Goal: Task Accomplishment & Management: Manage account settings

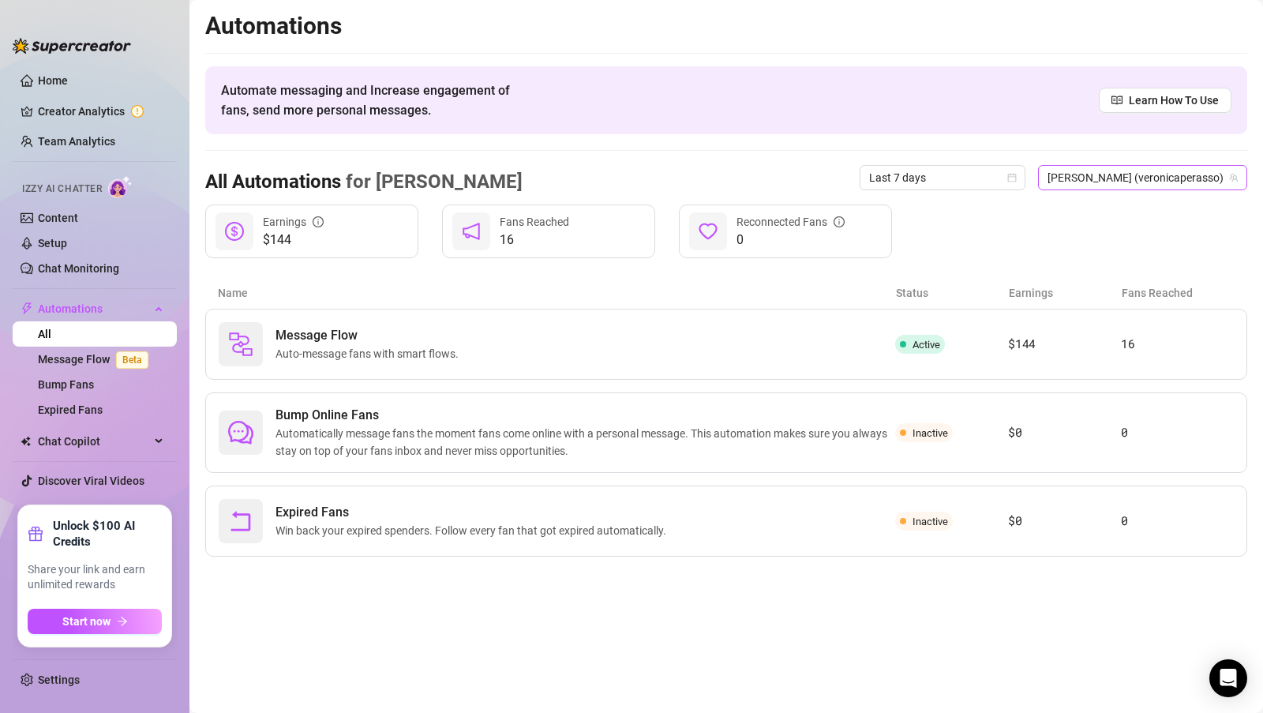
click at [1122, 182] on span "[PERSON_NAME] (veronicaperasso)" at bounding box center [1143, 178] width 190 height 24
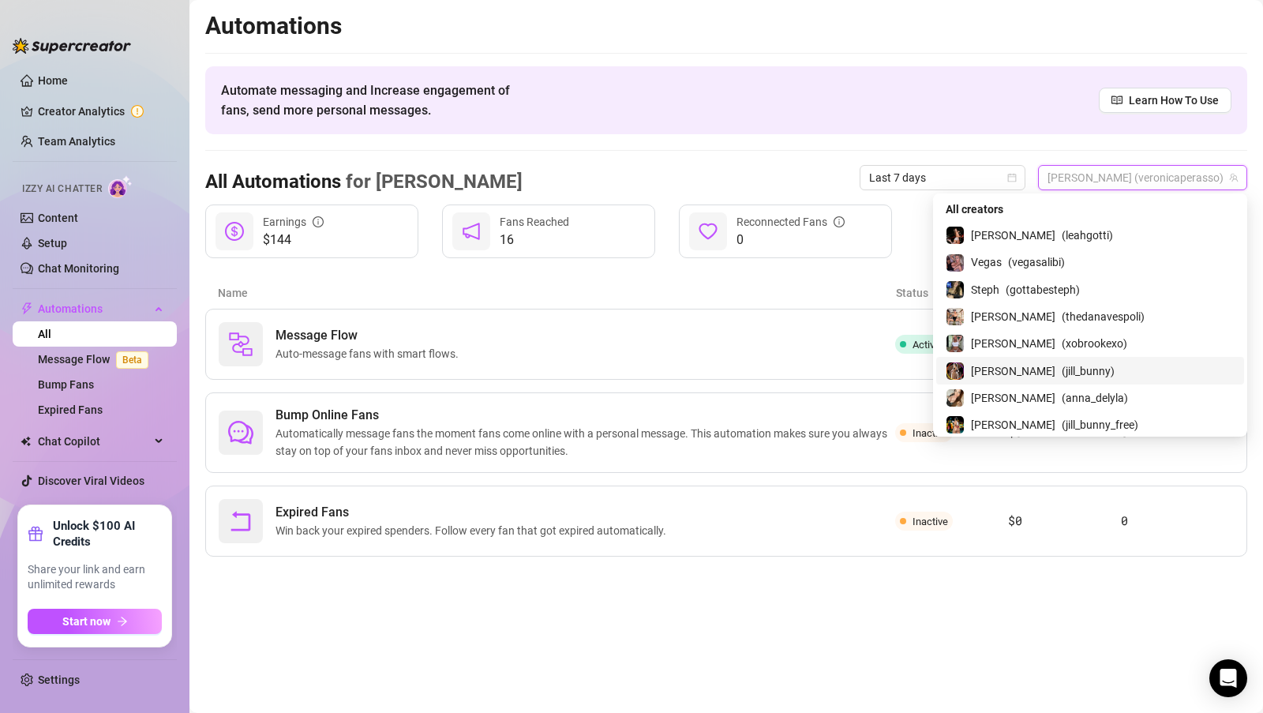
click at [1048, 368] on div "[PERSON_NAME] ( jill_bunny )" at bounding box center [1090, 370] width 289 height 19
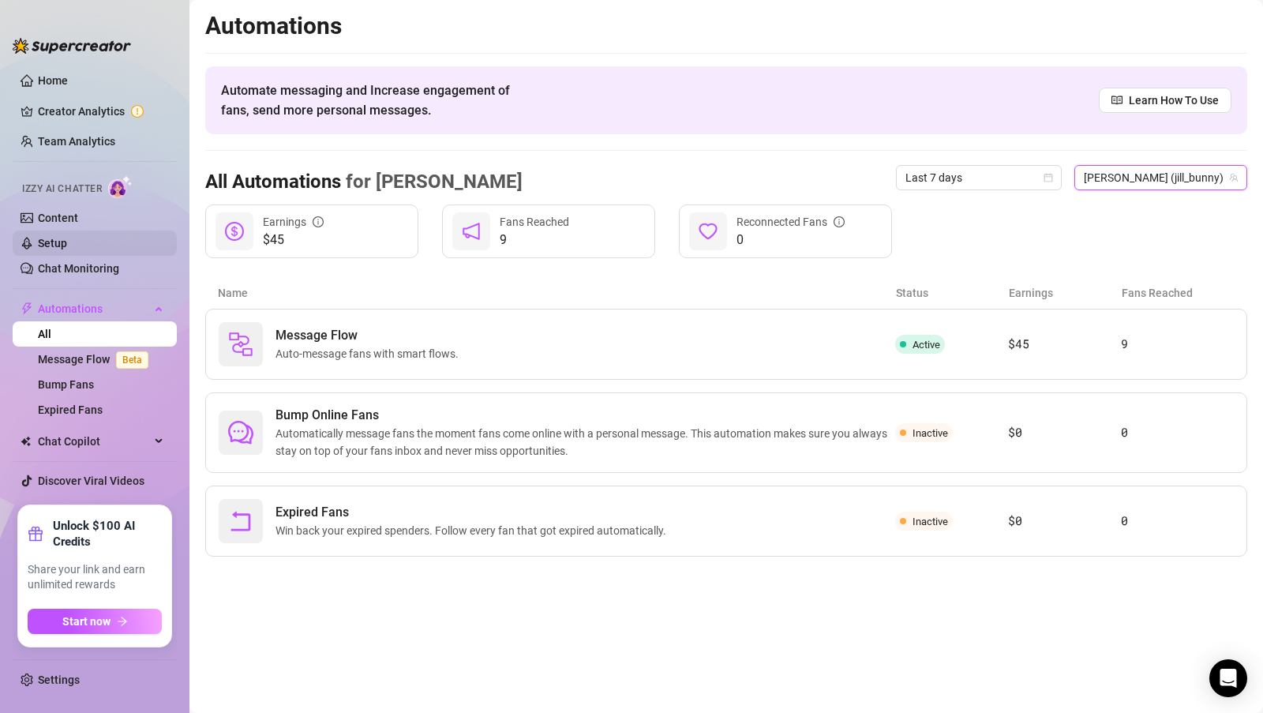
click at [58, 243] on link "Setup" at bounding box center [52, 243] width 29 height 13
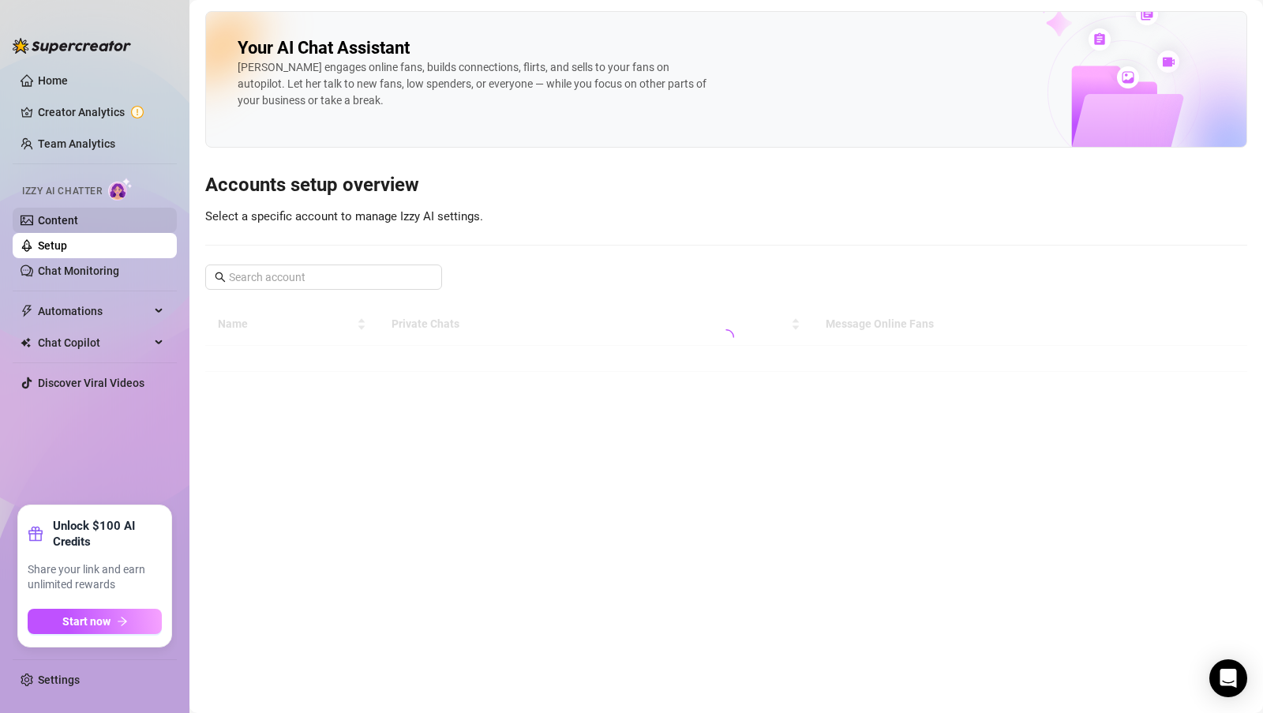
click at [72, 220] on link "Content" at bounding box center [58, 220] width 40 height 13
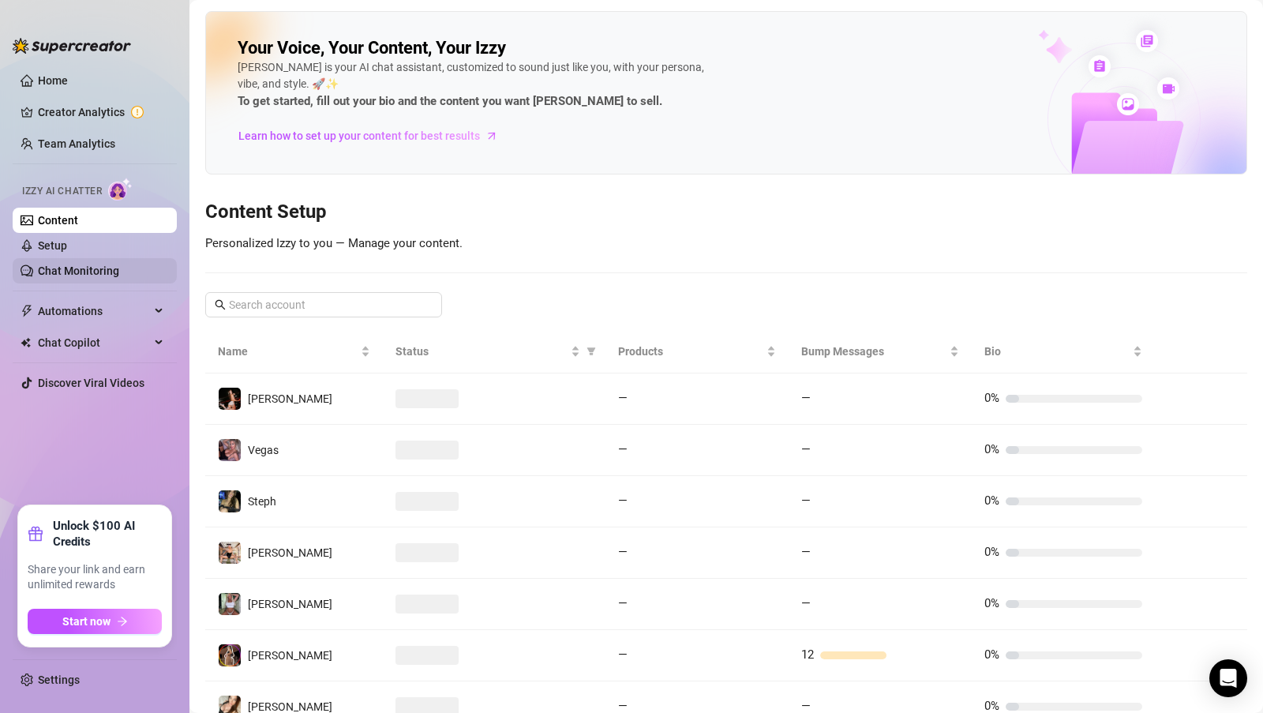
click at [83, 272] on link "Chat Monitoring" at bounding box center [78, 270] width 81 height 13
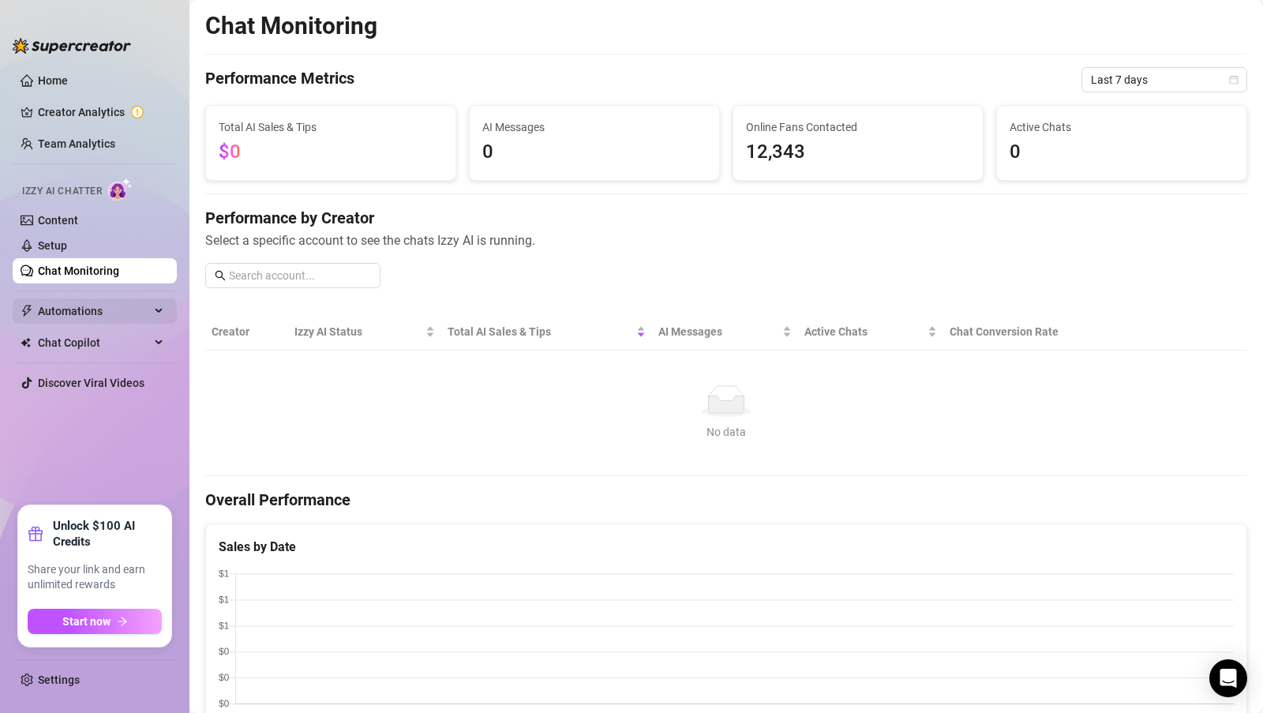
click at [156, 311] on icon at bounding box center [160, 311] width 8 height 0
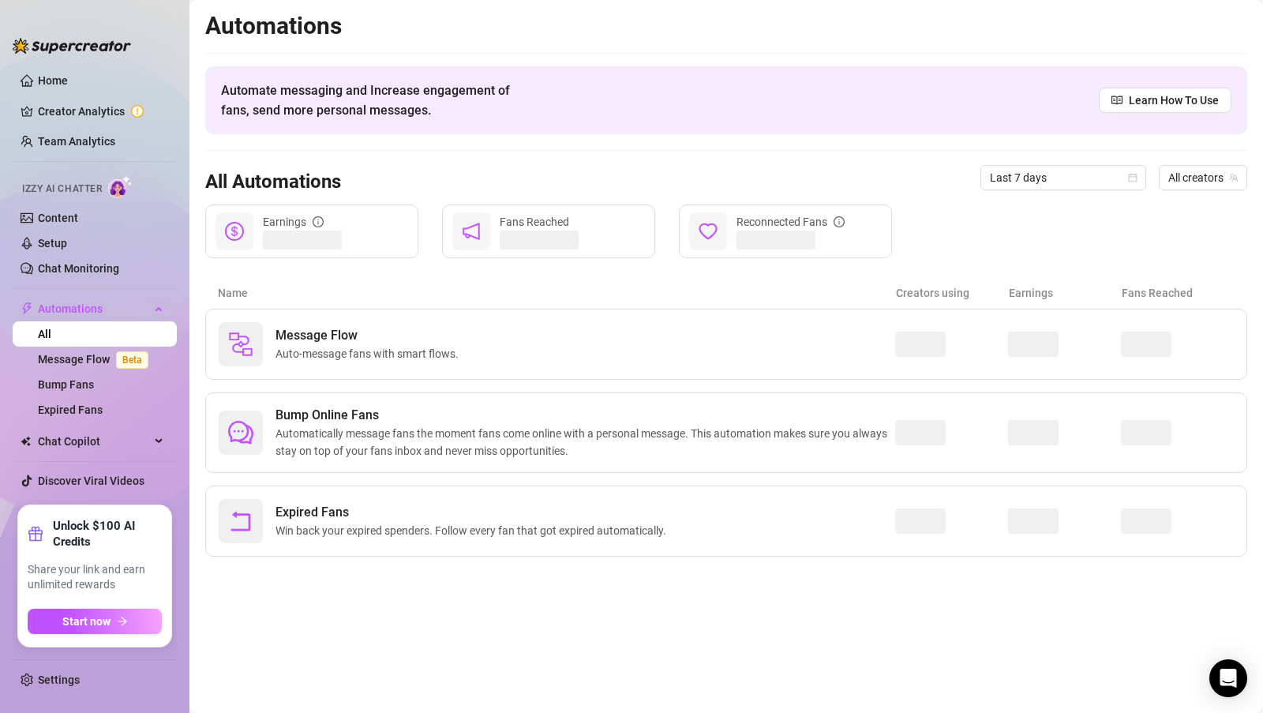
click at [99, 182] on span "Izzy AI Chatter" at bounding box center [62, 189] width 80 height 15
click at [68, 212] on link "Content" at bounding box center [58, 218] width 40 height 13
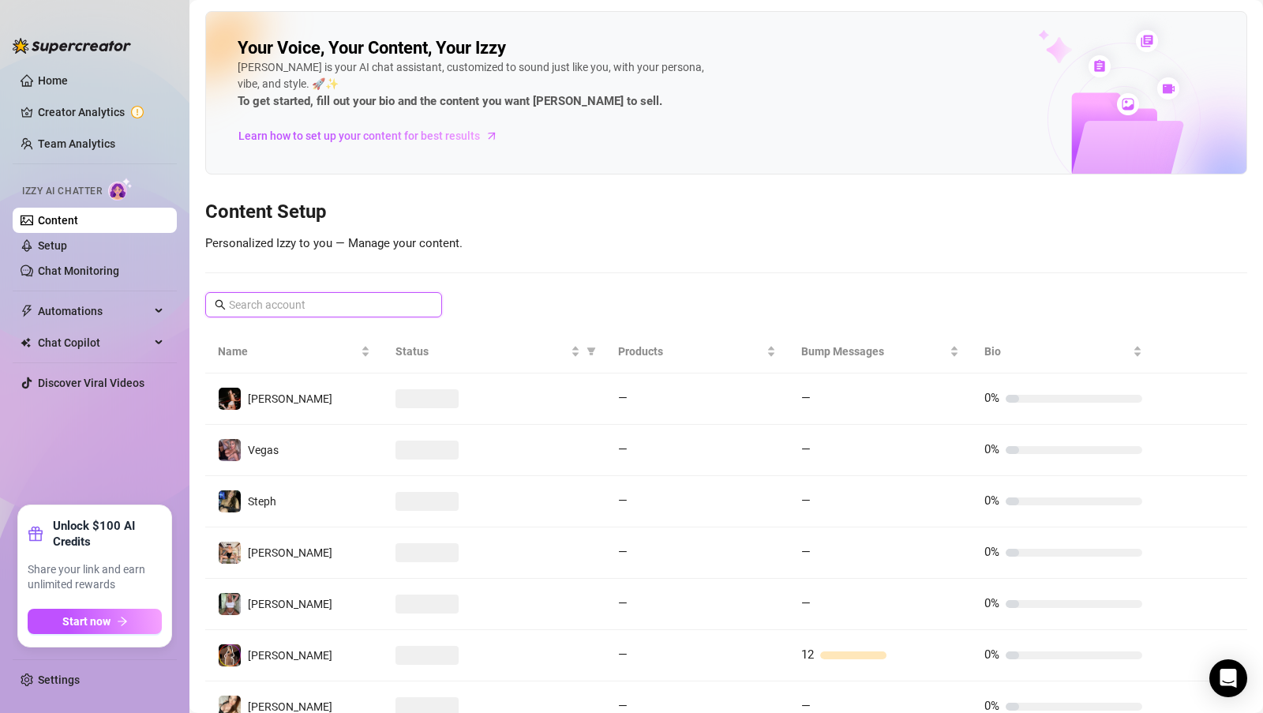
click at [309, 306] on input "text" at bounding box center [324, 304] width 191 height 17
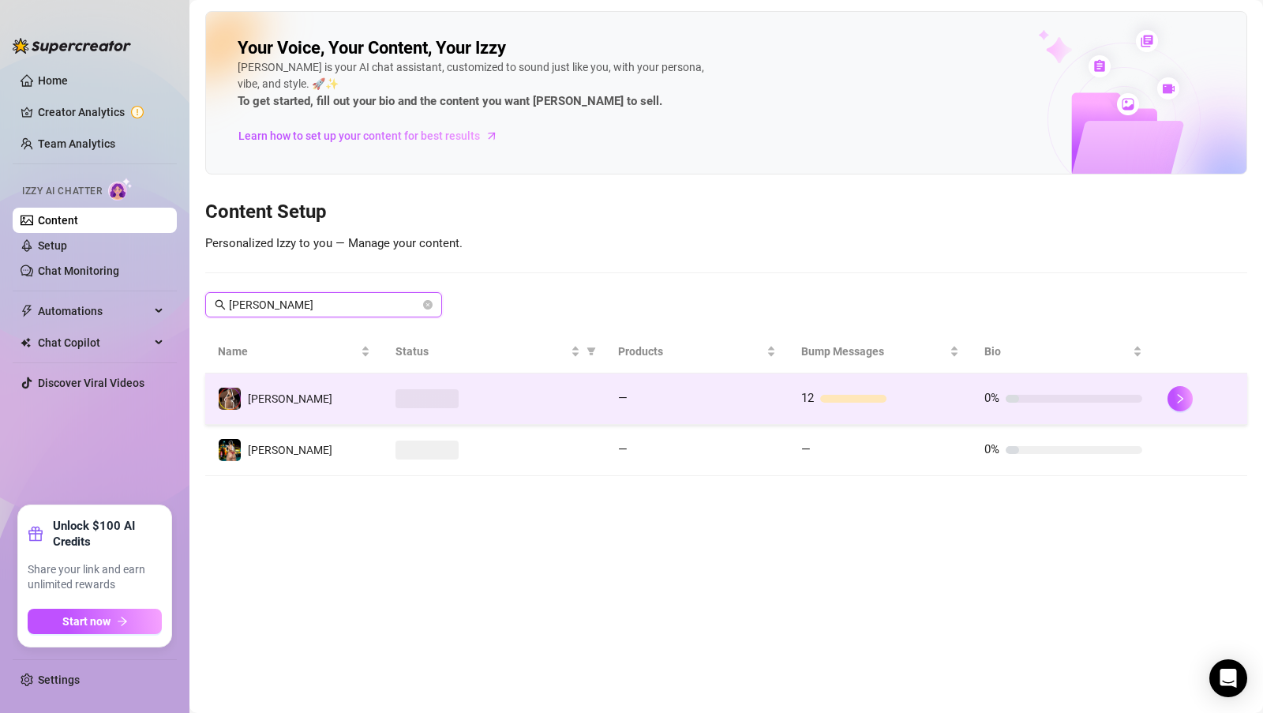
type input "[PERSON_NAME]"
click at [287, 400] on td "[PERSON_NAME]" at bounding box center [294, 398] width 178 height 51
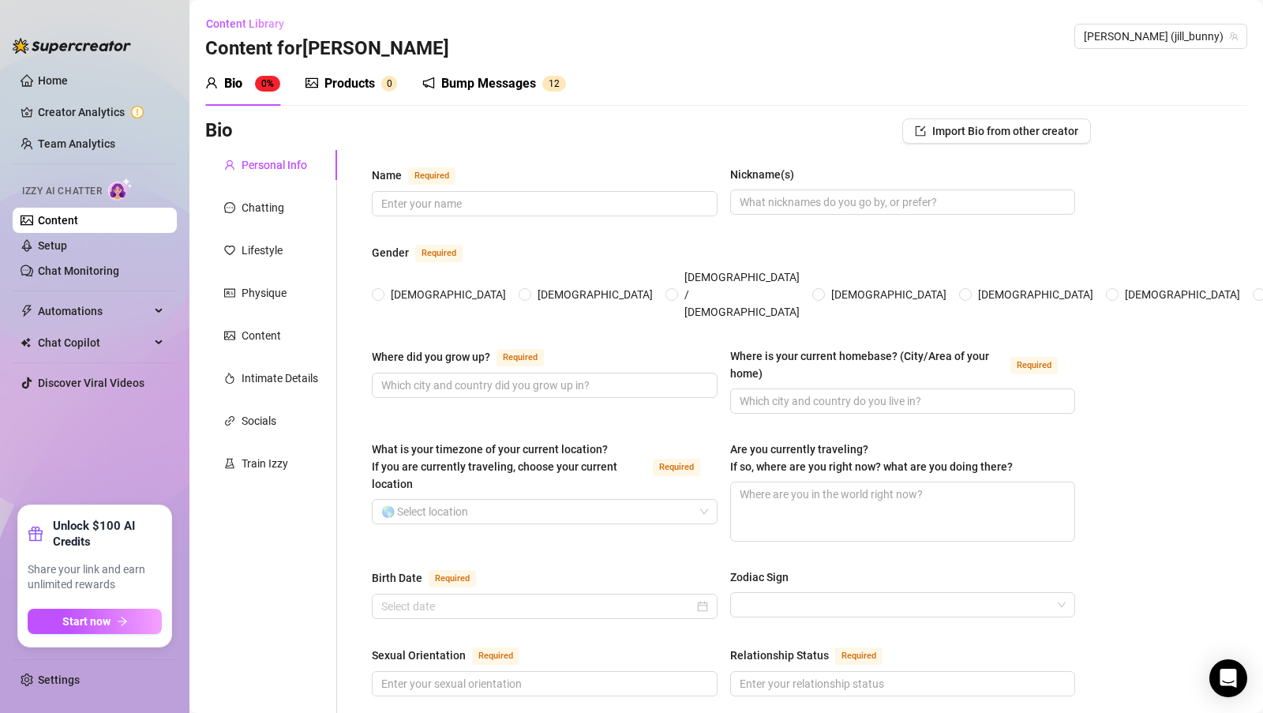
click at [353, 85] on div "Products" at bounding box center [350, 83] width 51 height 19
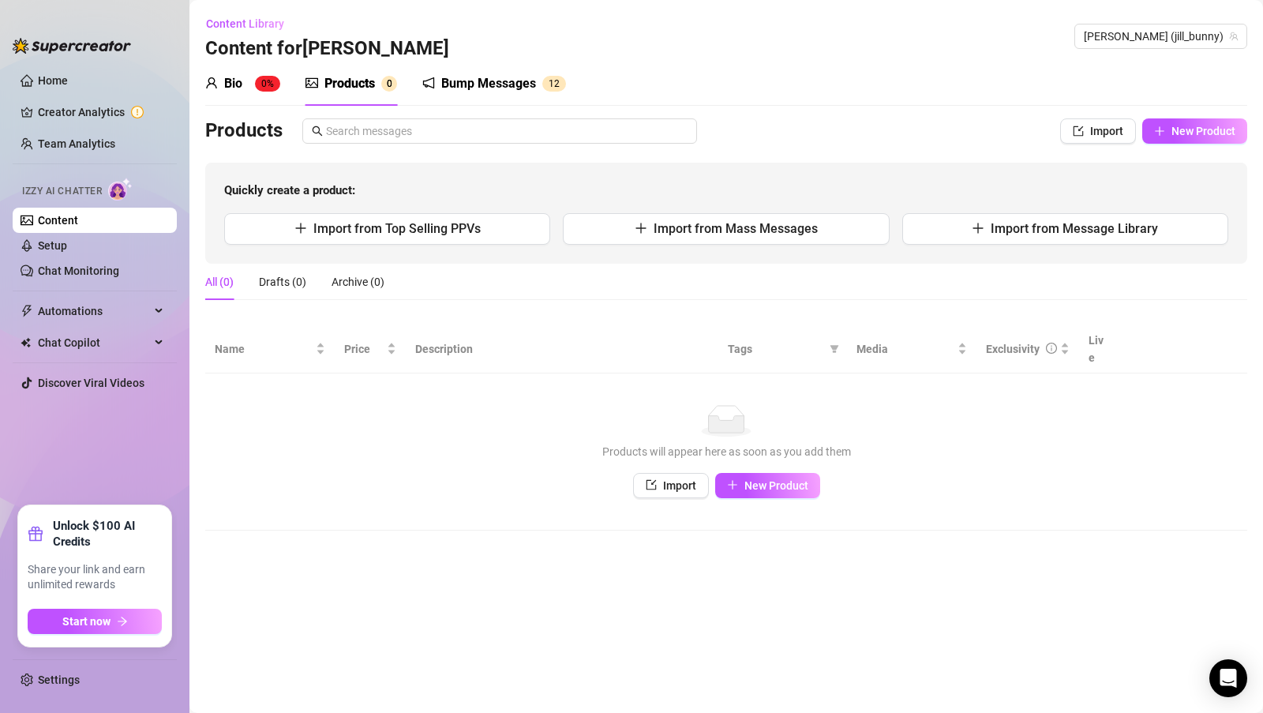
click at [505, 86] on div "Bump Messages" at bounding box center [488, 83] width 95 height 19
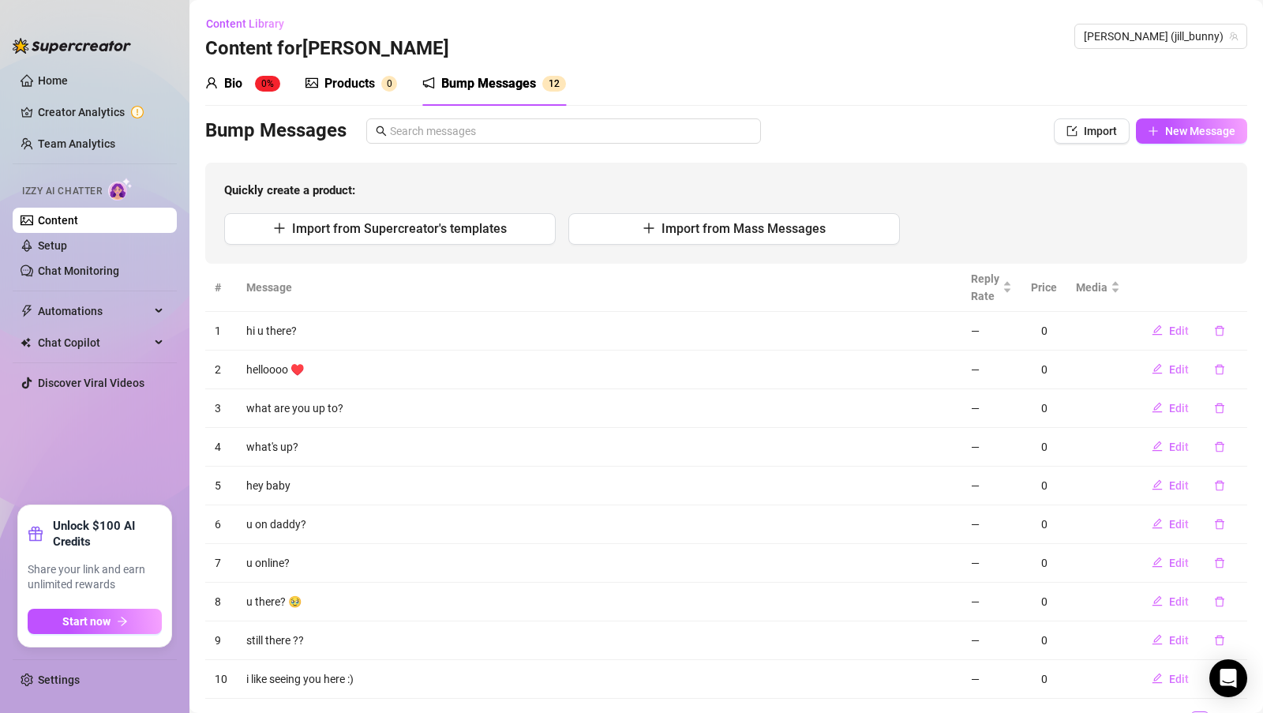
click at [237, 78] on div "Bio" at bounding box center [233, 83] width 18 height 19
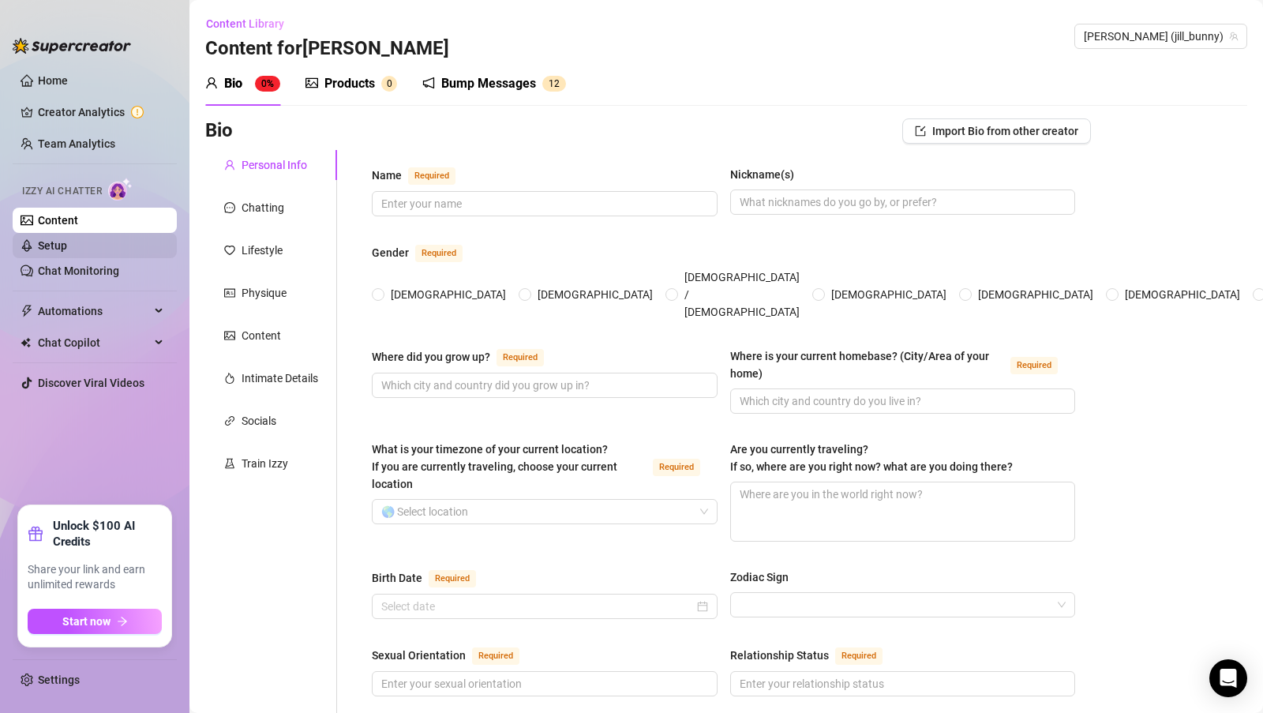
click at [67, 239] on link "Setup" at bounding box center [52, 245] width 29 height 13
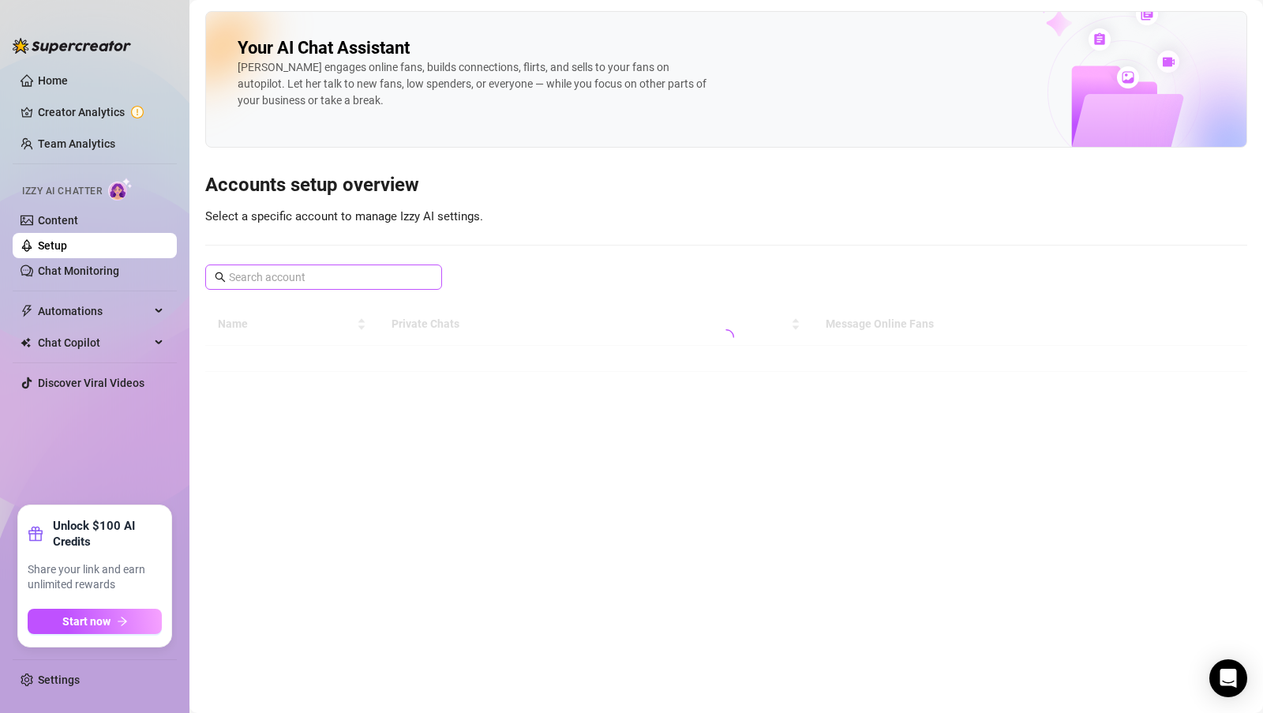
click at [268, 288] on span at bounding box center [323, 276] width 237 height 25
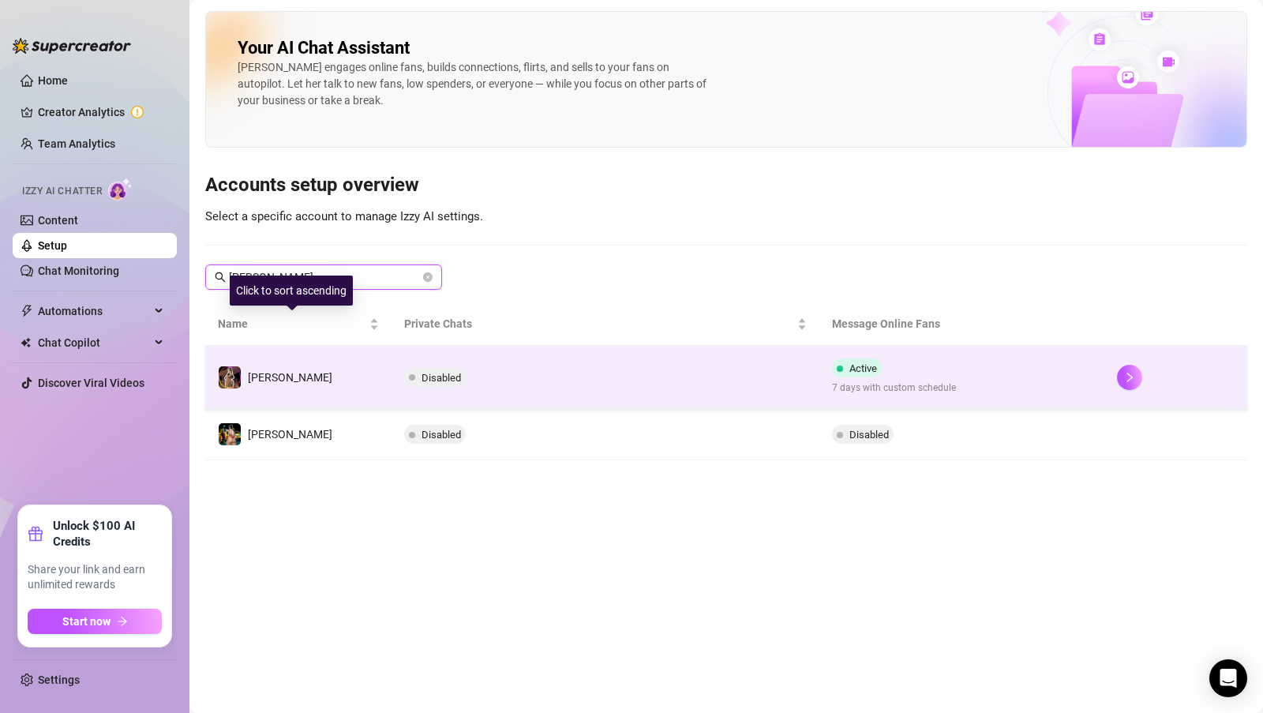
type input "[PERSON_NAME]"
click at [286, 375] on td "[PERSON_NAME]" at bounding box center [298, 377] width 186 height 63
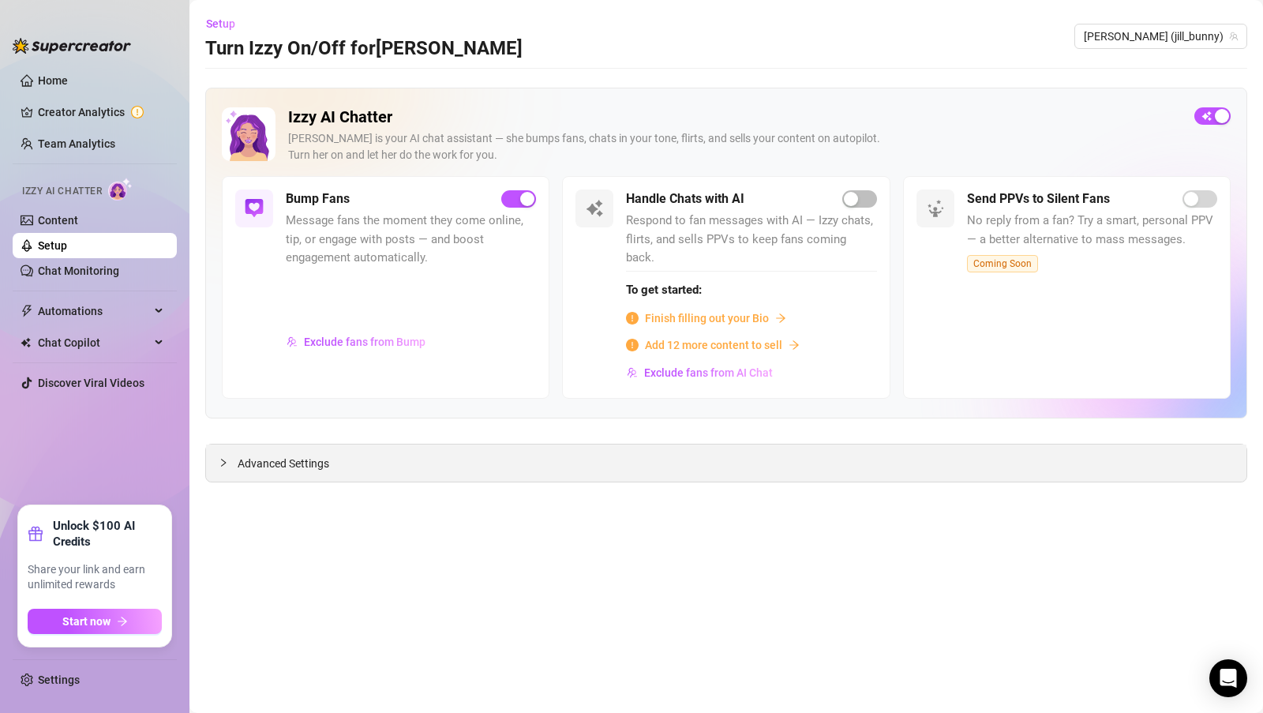
click at [230, 454] on div at bounding box center [228, 462] width 19 height 17
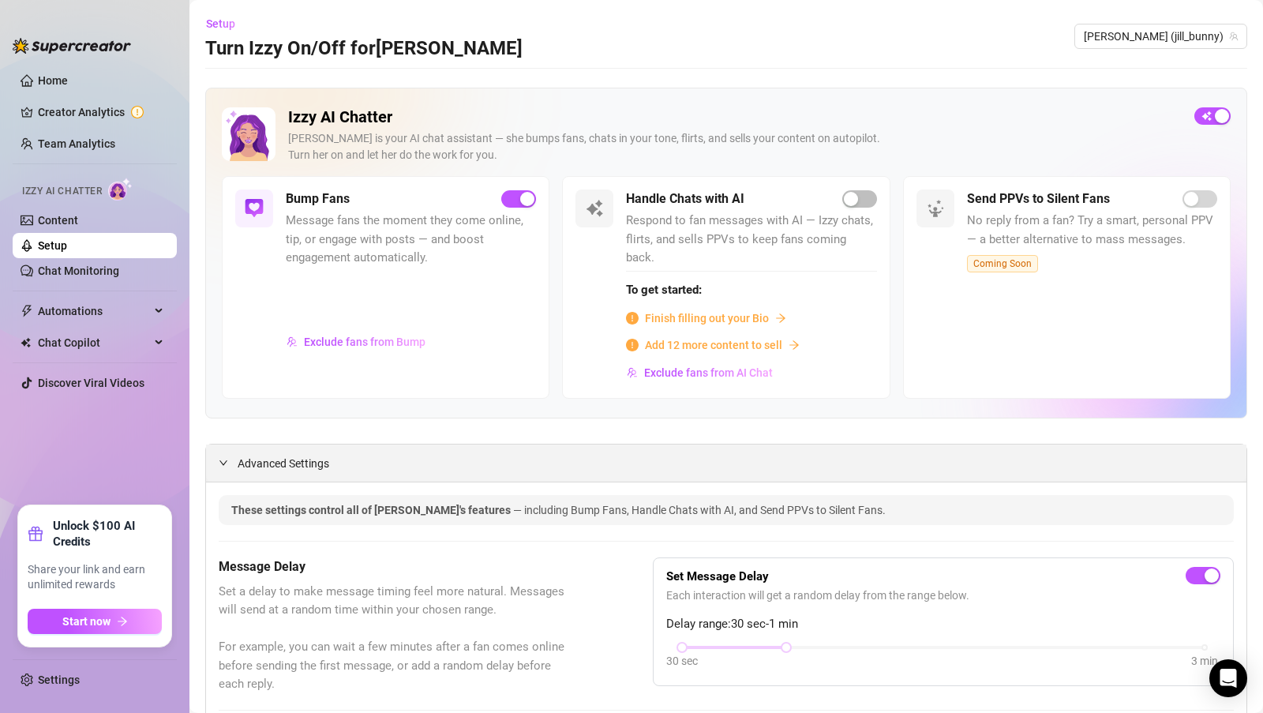
click at [220, 458] on icon "expanded" at bounding box center [223, 462] width 9 height 9
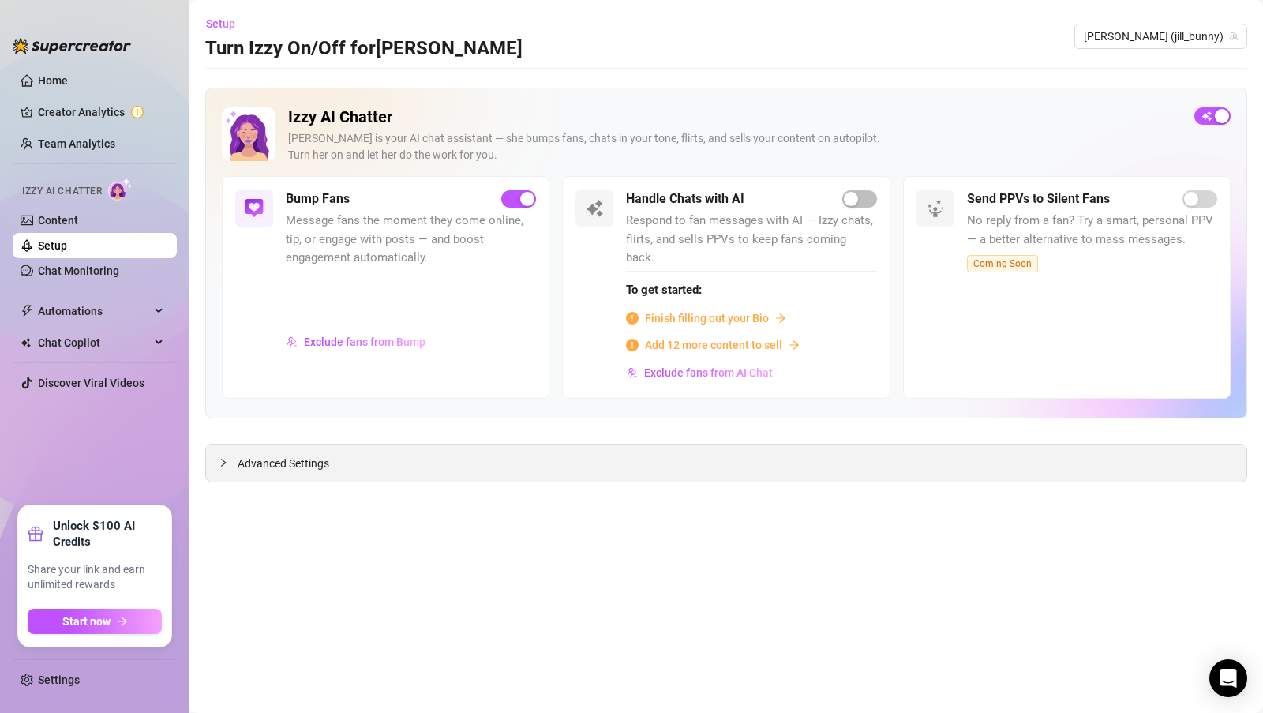
click at [220, 458] on icon "collapsed" at bounding box center [223, 462] width 9 height 9
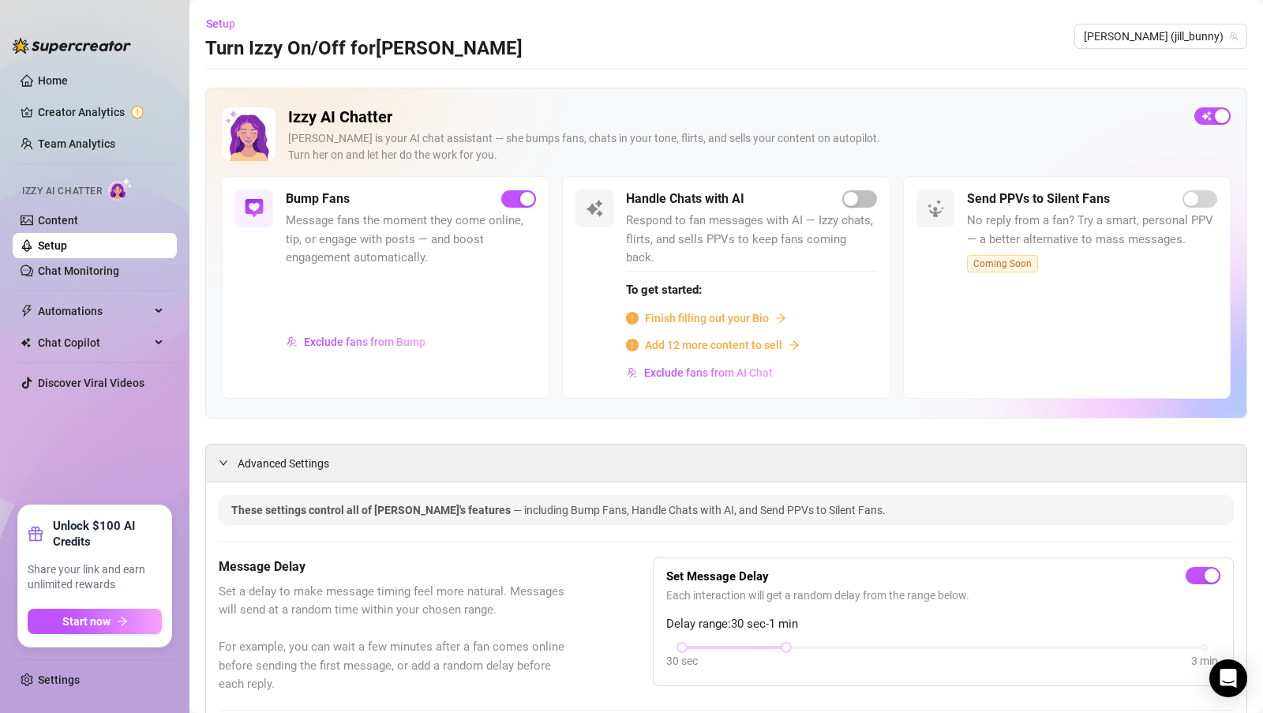
click at [352, 258] on span "Message fans the moment they come online, tip, or engage with posts — and boost…" at bounding box center [411, 240] width 250 height 56
click at [93, 277] on link "Chat Monitoring" at bounding box center [78, 270] width 81 height 13
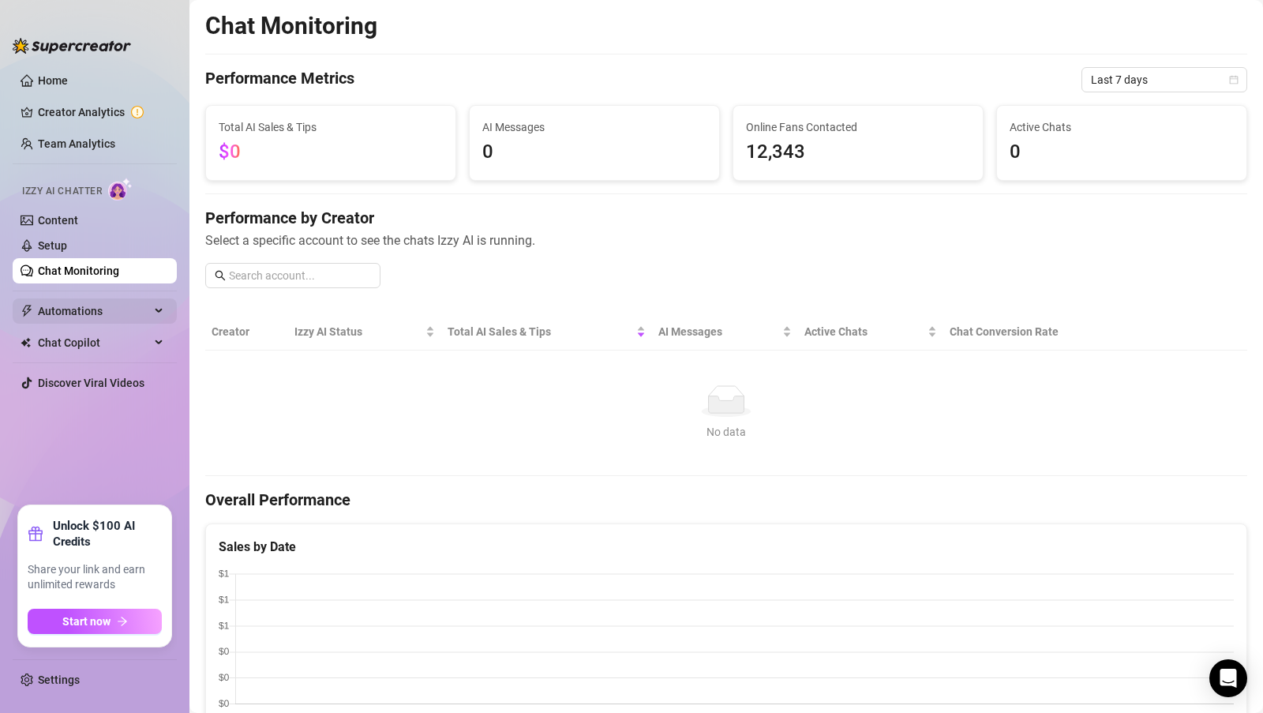
click at [93, 306] on span "Automations" at bounding box center [94, 310] width 112 height 25
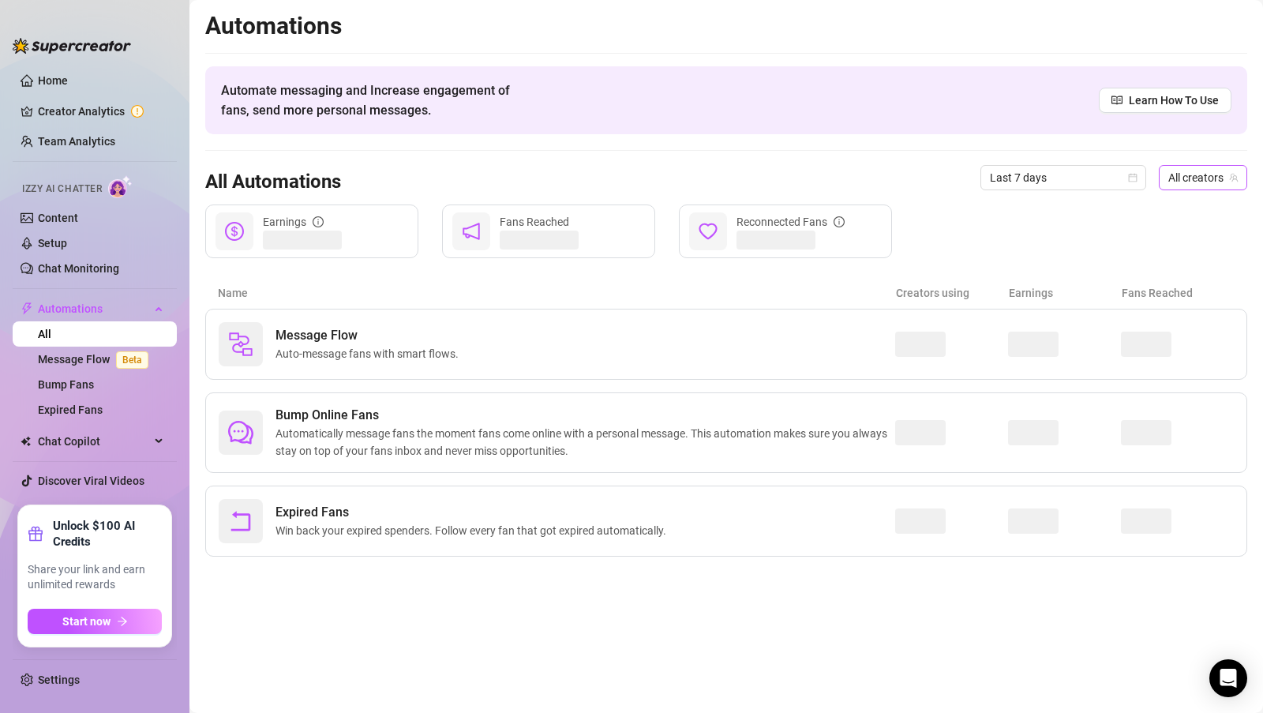
click at [1210, 185] on span "All creators" at bounding box center [1203, 178] width 69 height 24
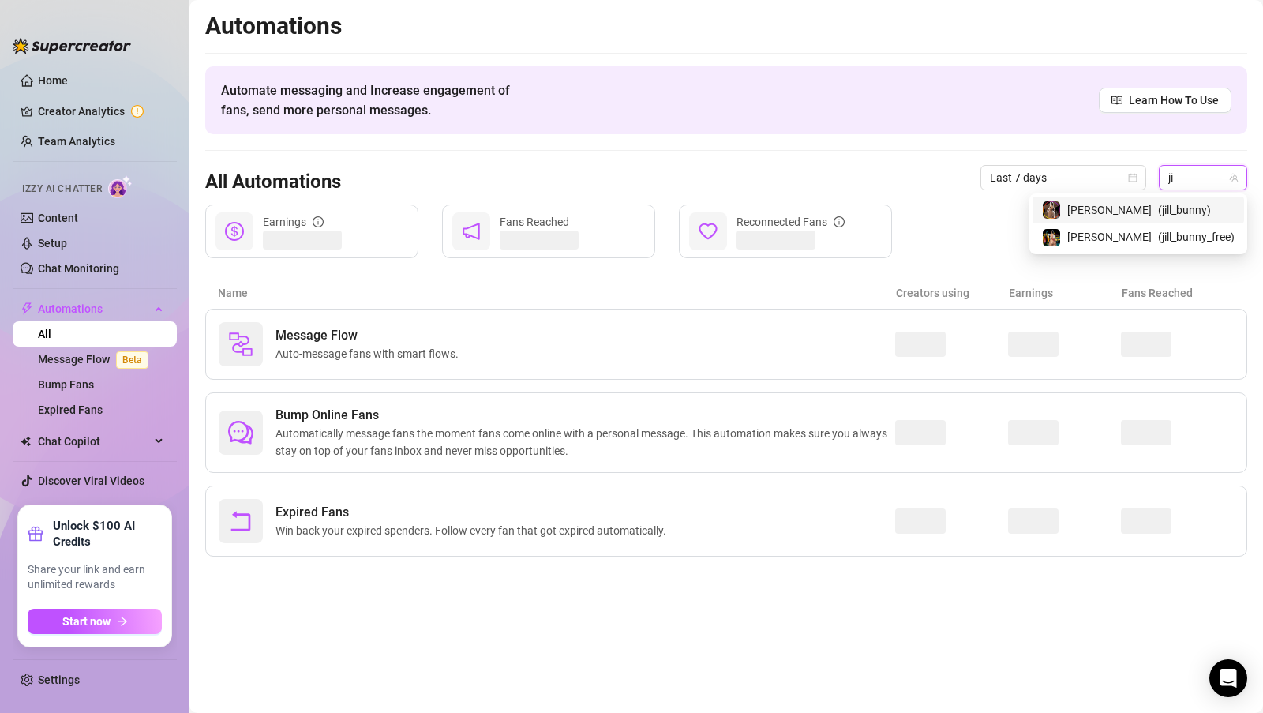
type input "jil"
click at [1172, 206] on span "( jill_bunny )" at bounding box center [1184, 209] width 53 height 17
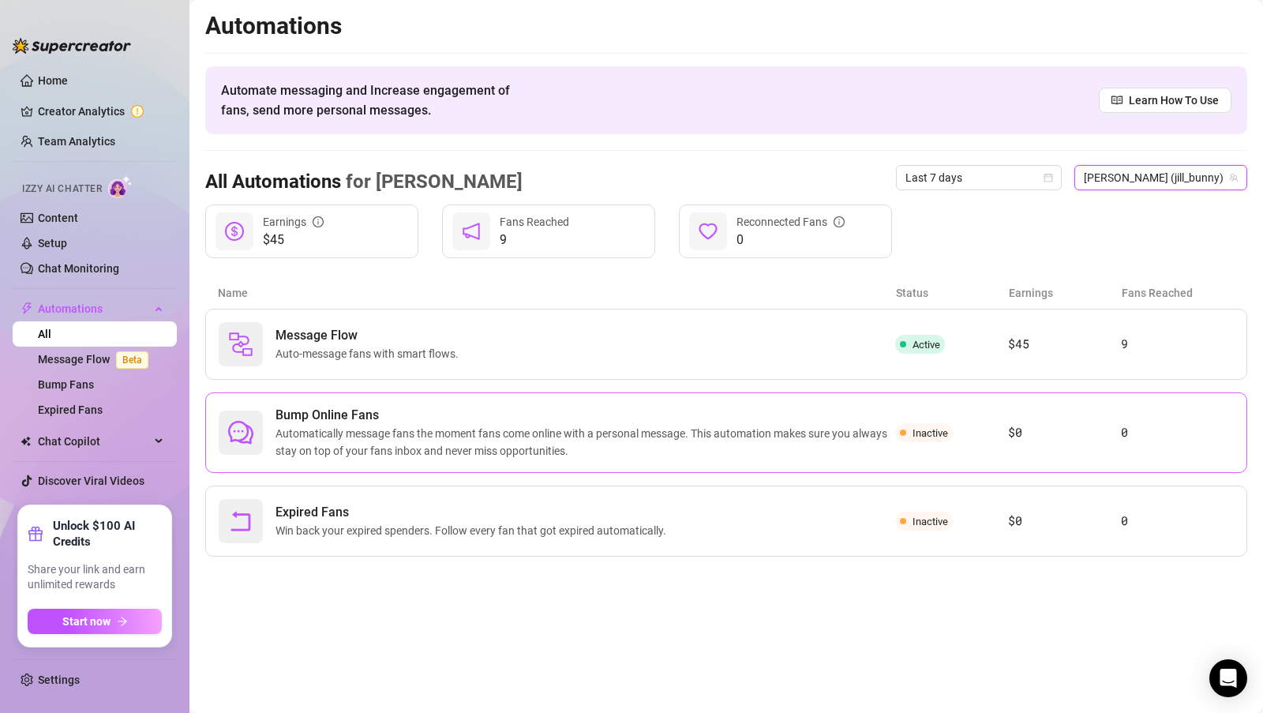
click at [786, 449] on span "Automatically message fans the moment fans come online with a personal message.…" at bounding box center [586, 442] width 620 height 35
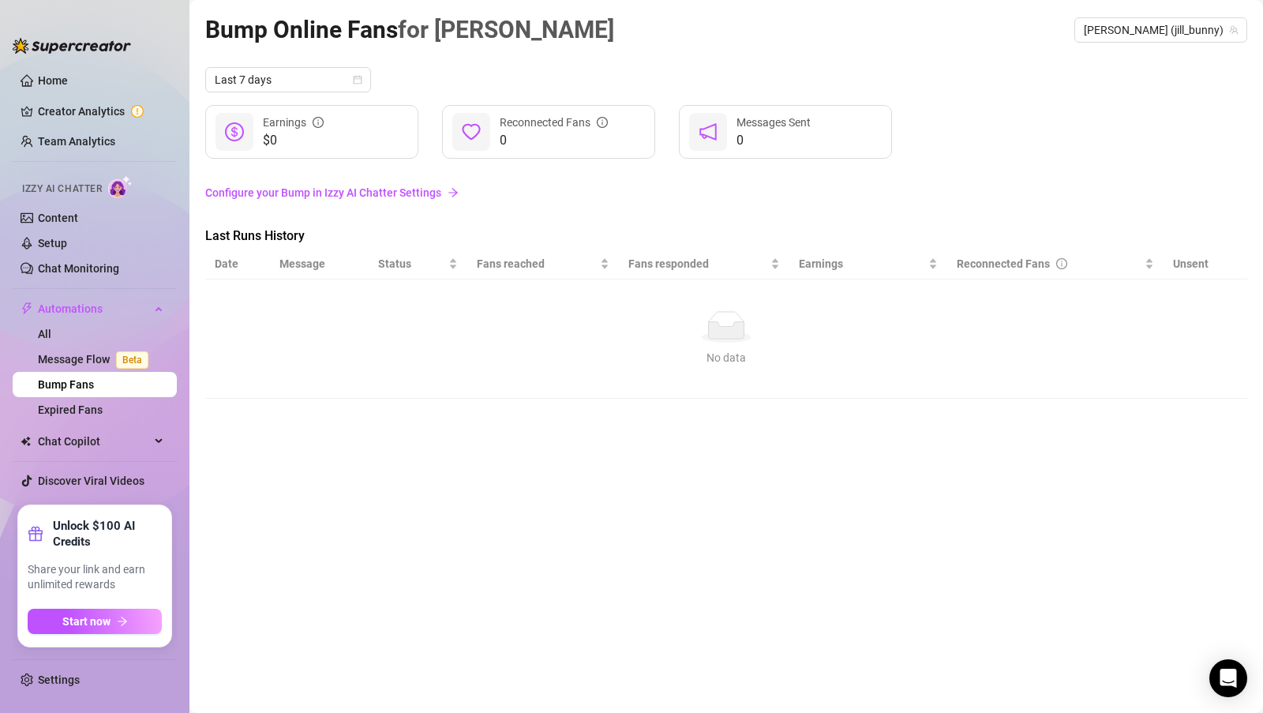
click at [364, 195] on link "Configure your Bump in Izzy AI Chatter Settings" at bounding box center [726, 192] width 1042 height 17
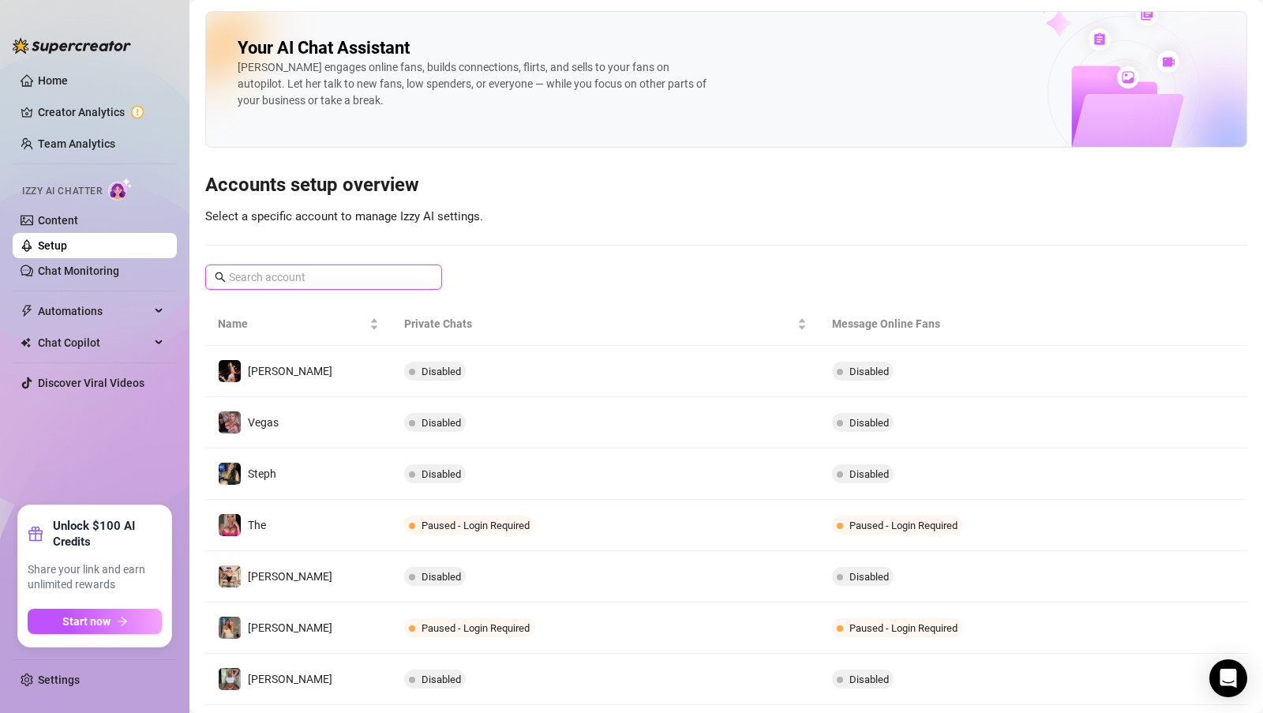
click at [329, 272] on input "text" at bounding box center [324, 276] width 191 height 17
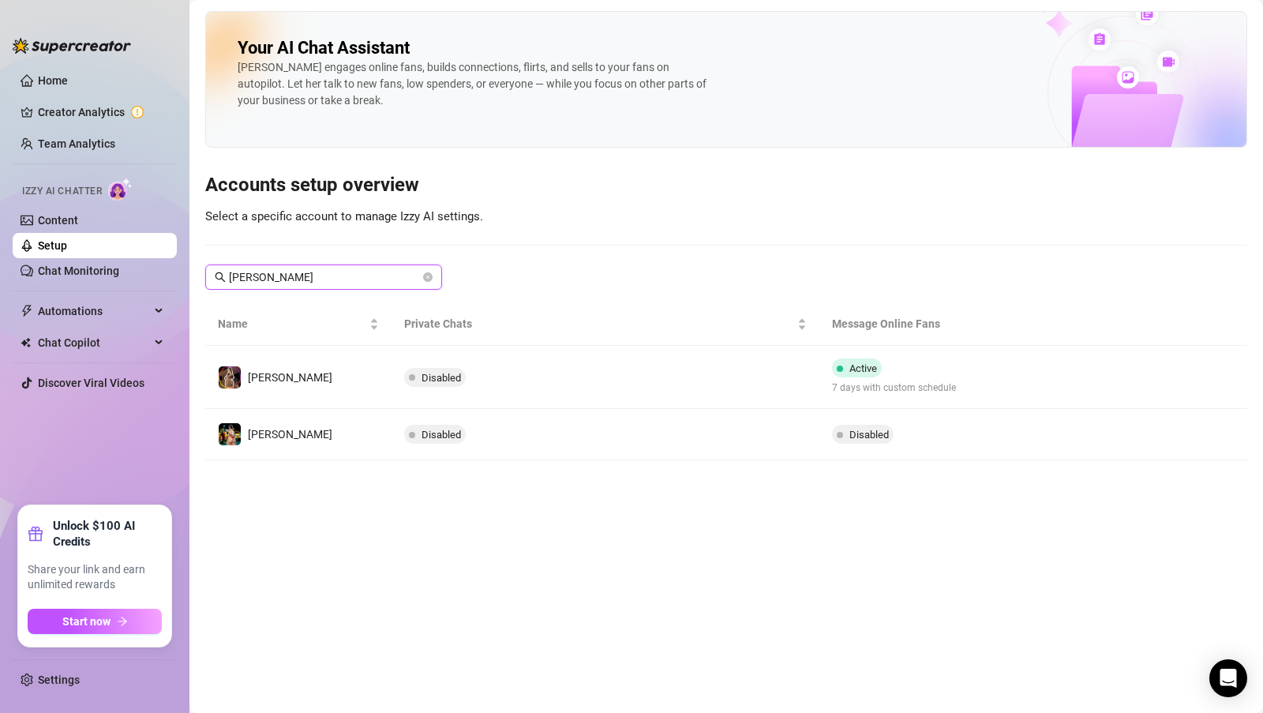
type input "[PERSON_NAME]"
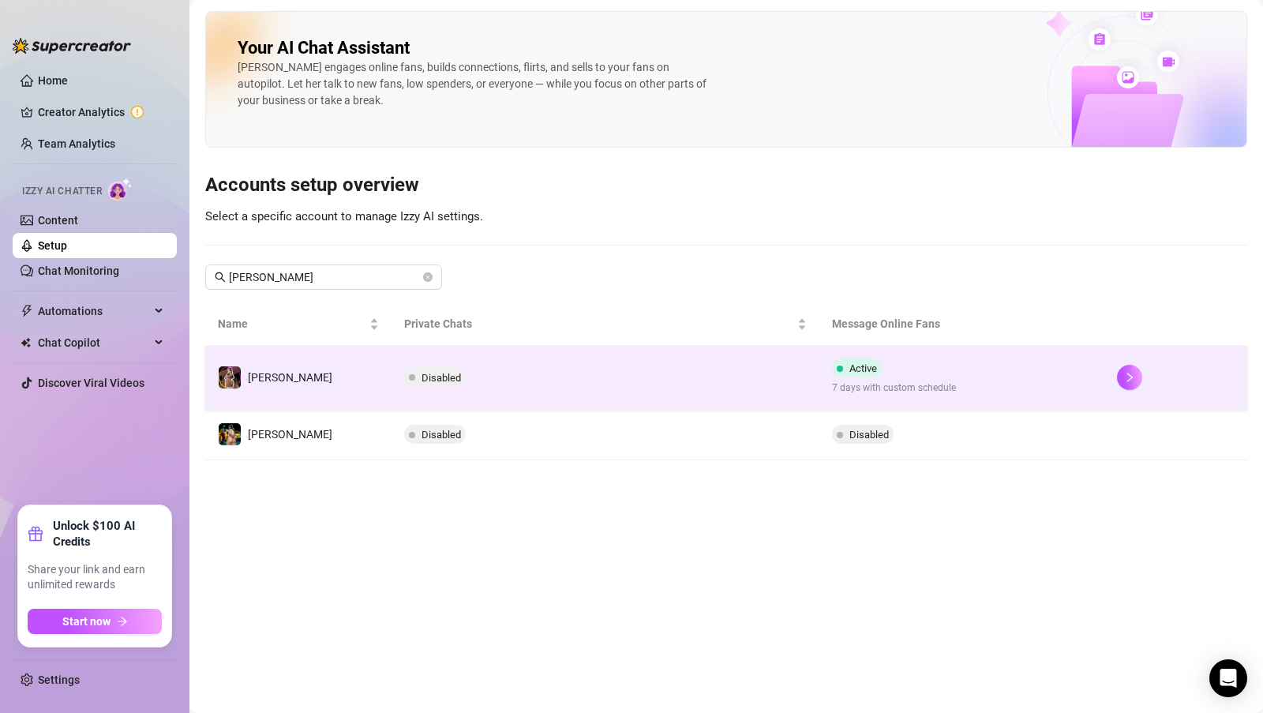
click at [316, 365] on td "[PERSON_NAME]" at bounding box center [298, 377] width 186 height 63
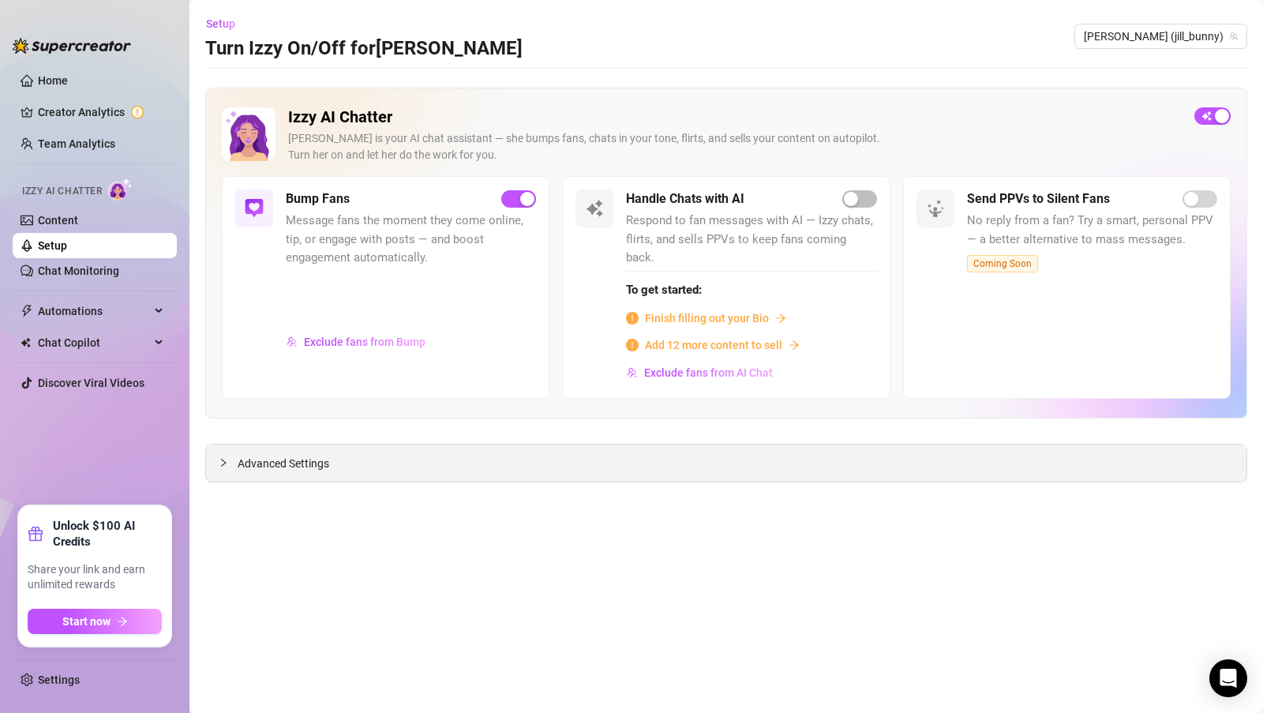
click at [326, 455] on span "Advanced Settings" at bounding box center [284, 463] width 92 height 17
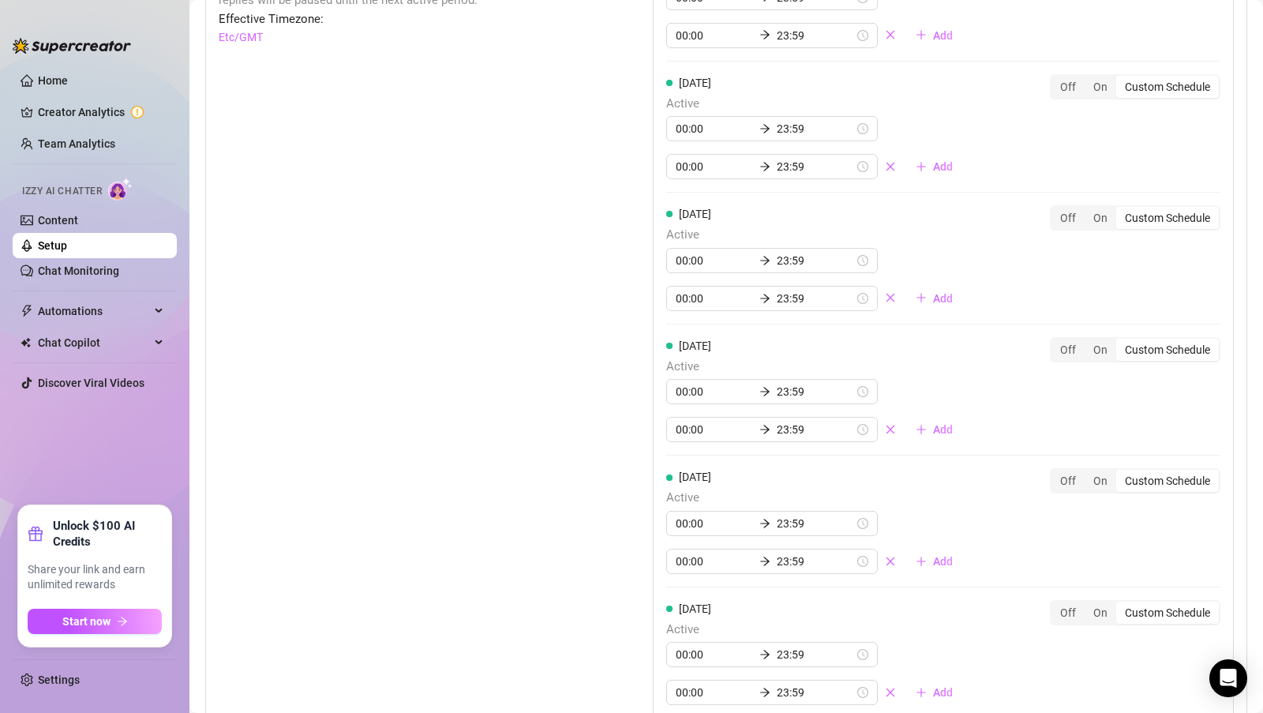
scroll to position [1574, 0]
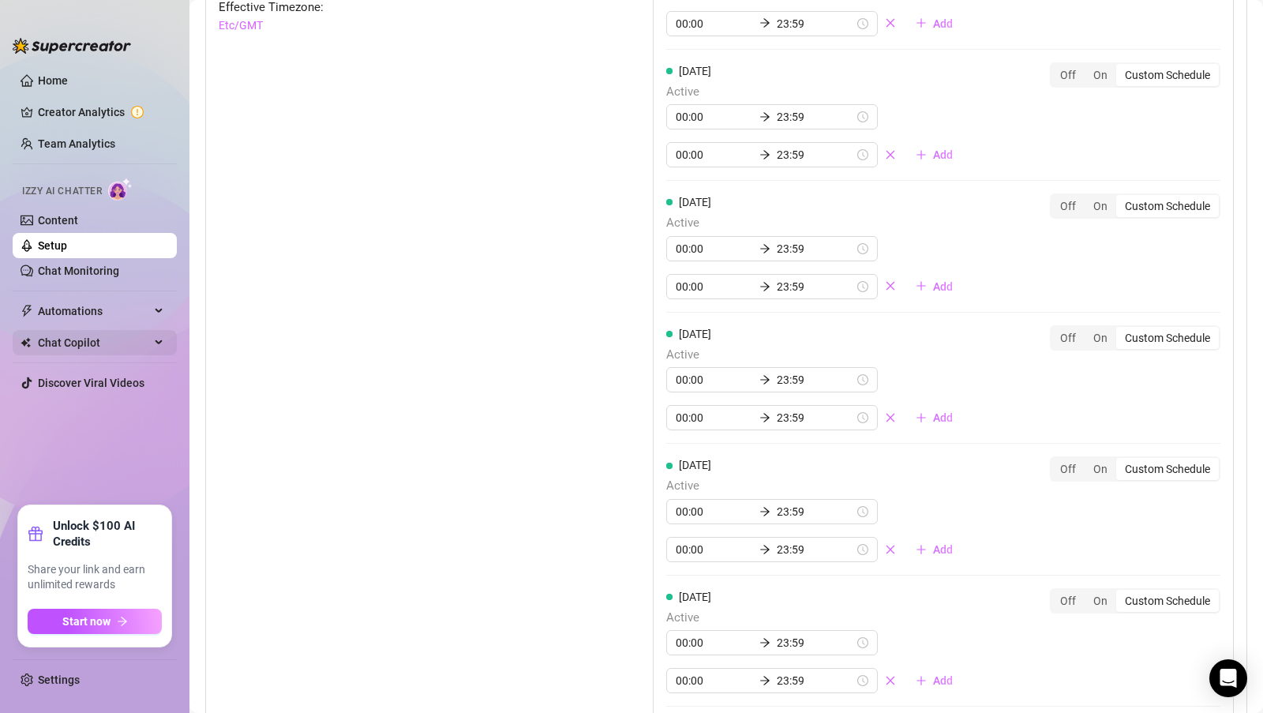
click at [141, 342] on span "Chat Copilot" at bounding box center [94, 342] width 112 height 25
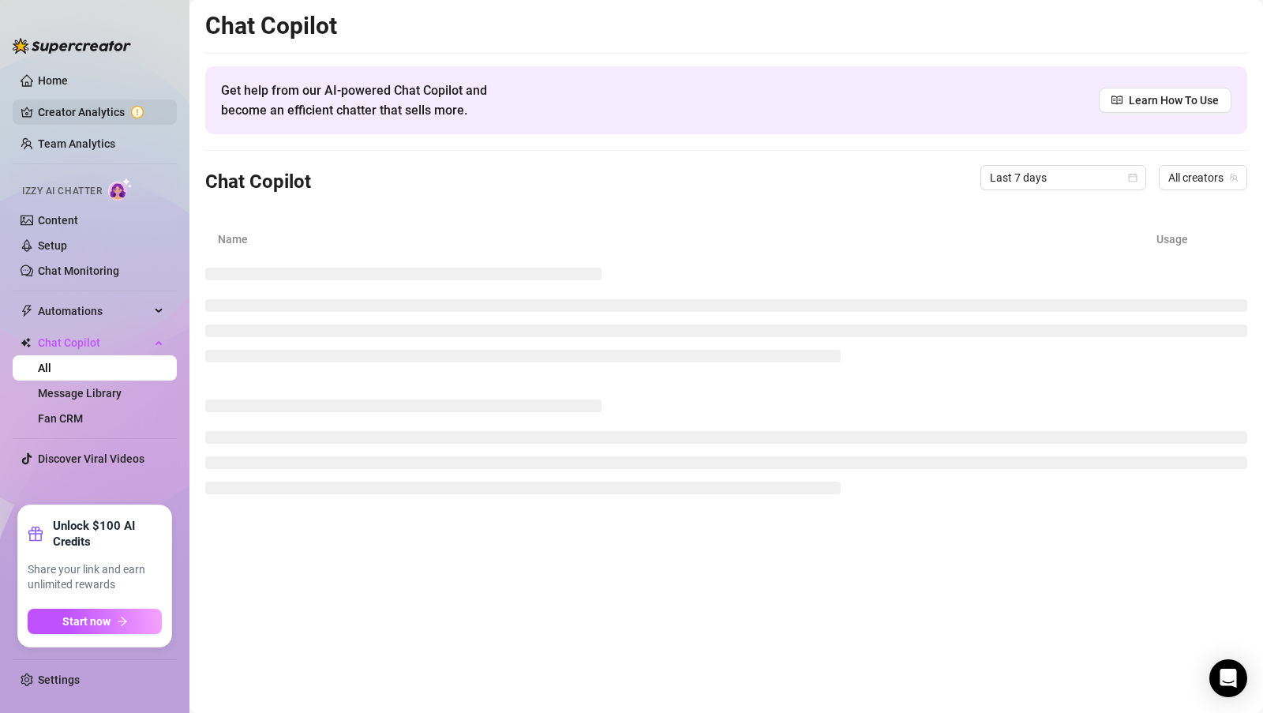
click at [54, 112] on link "Creator Analytics" at bounding box center [101, 111] width 126 height 25
